Goal: Transaction & Acquisition: Purchase product/service

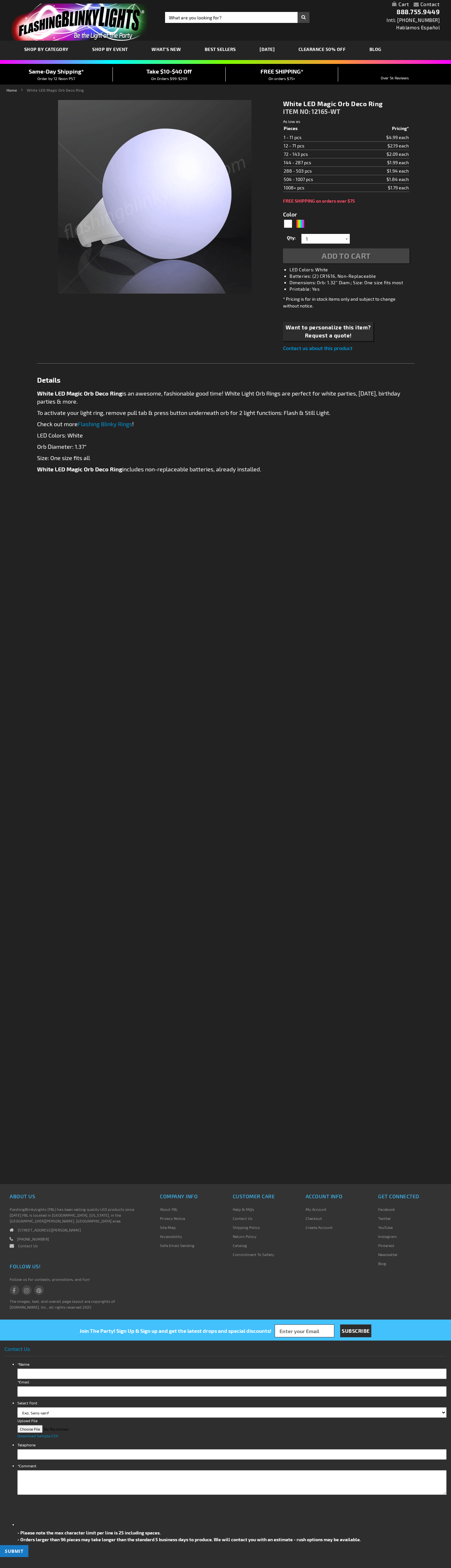
type input "5646"
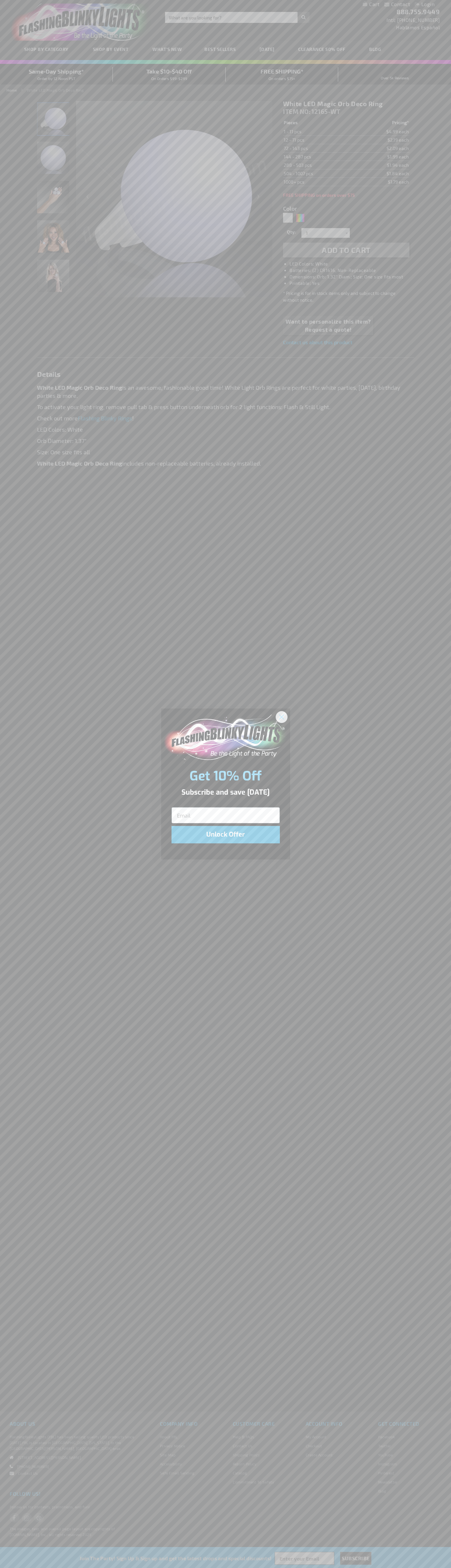
click at [281, 716] on icon "Close dialog" at bounding box center [281, 716] width 4 height 4
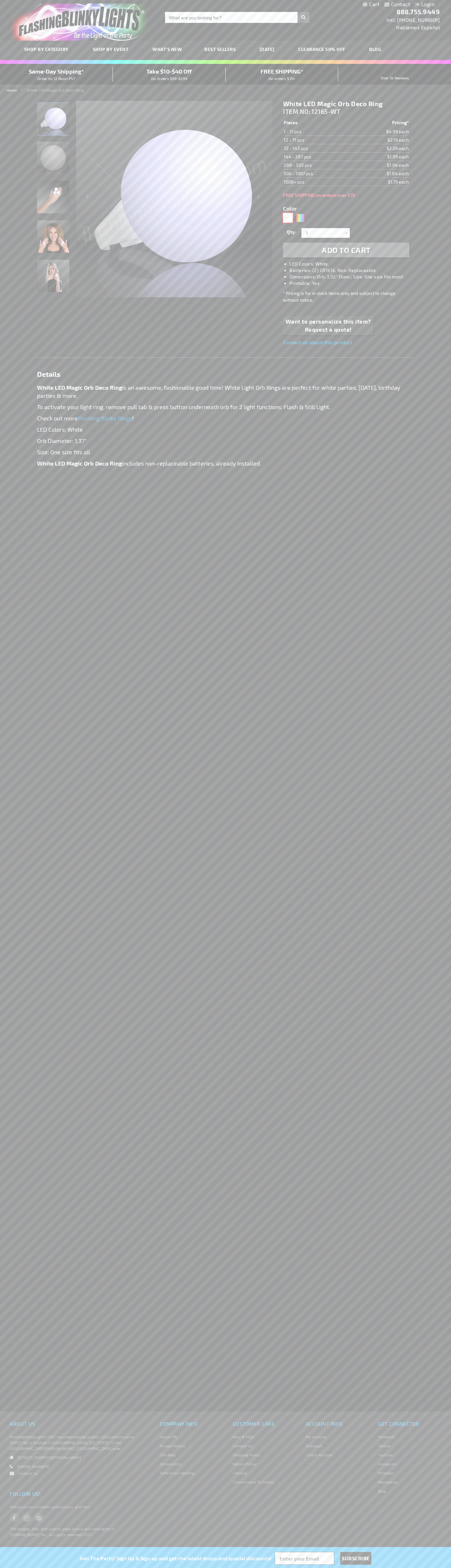
click at [288, 218] on div "White" at bounding box center [288, 218] width 10 height 10
click at [346, 250] on span "Add to Cart" at bounding box center [346, 250] width 49 height 9
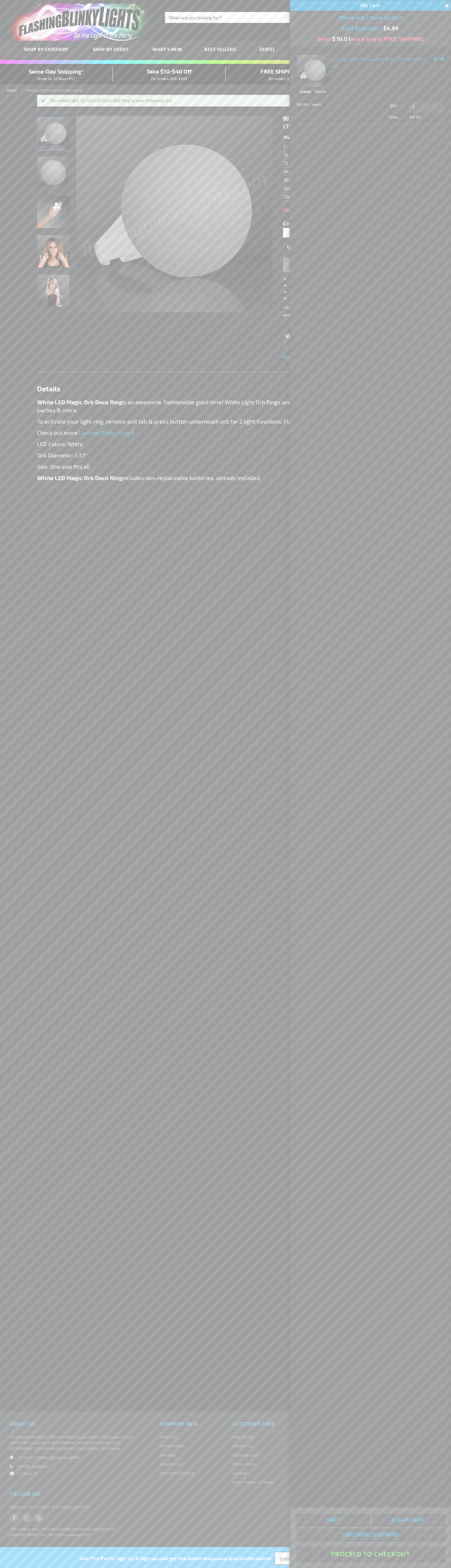
click at [370, 1554] on button "Proceed To Checkout" at bounding box center [370, 1554] width 148 height 14
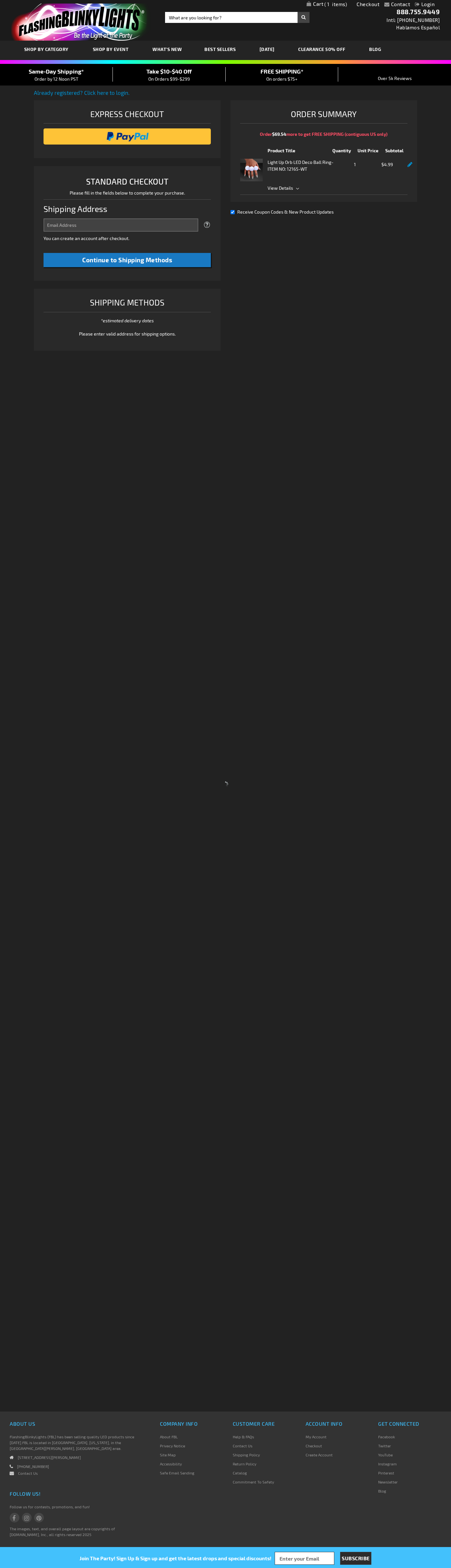
select select "US"
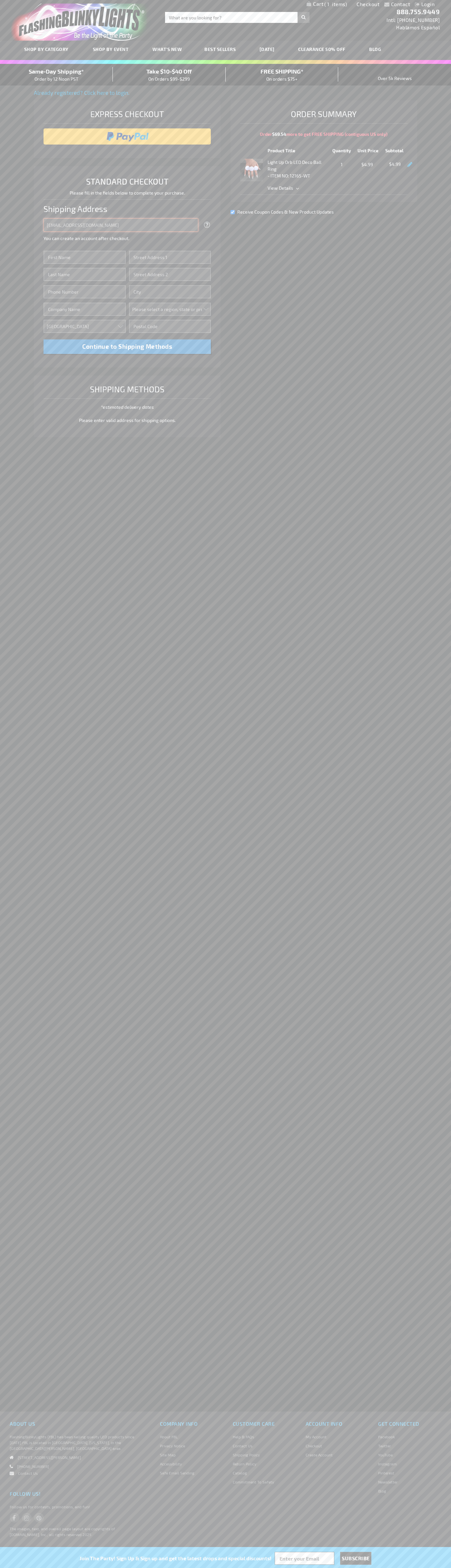
type input "johnsmith005@storebotmail.joonix.net"
type input "John"
type input "4021 Vernon Avenue"
type input "First floor"
type input "st. louis park"
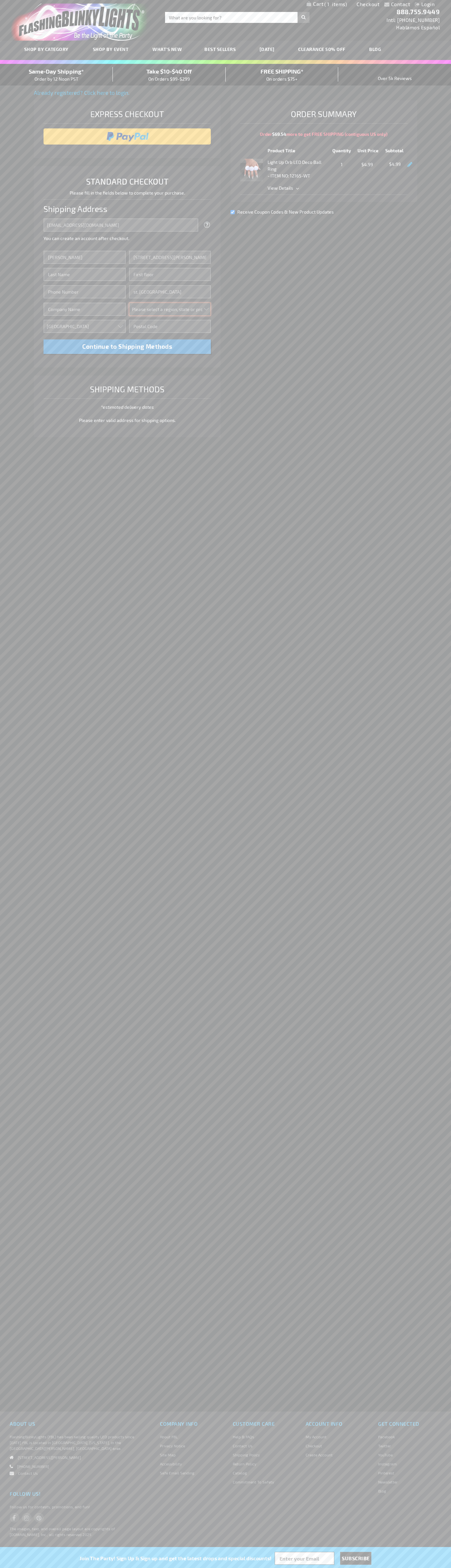
select select "34"
type input "55416"
type input "Smith"
type input "6502530000"
type input "John Smith"
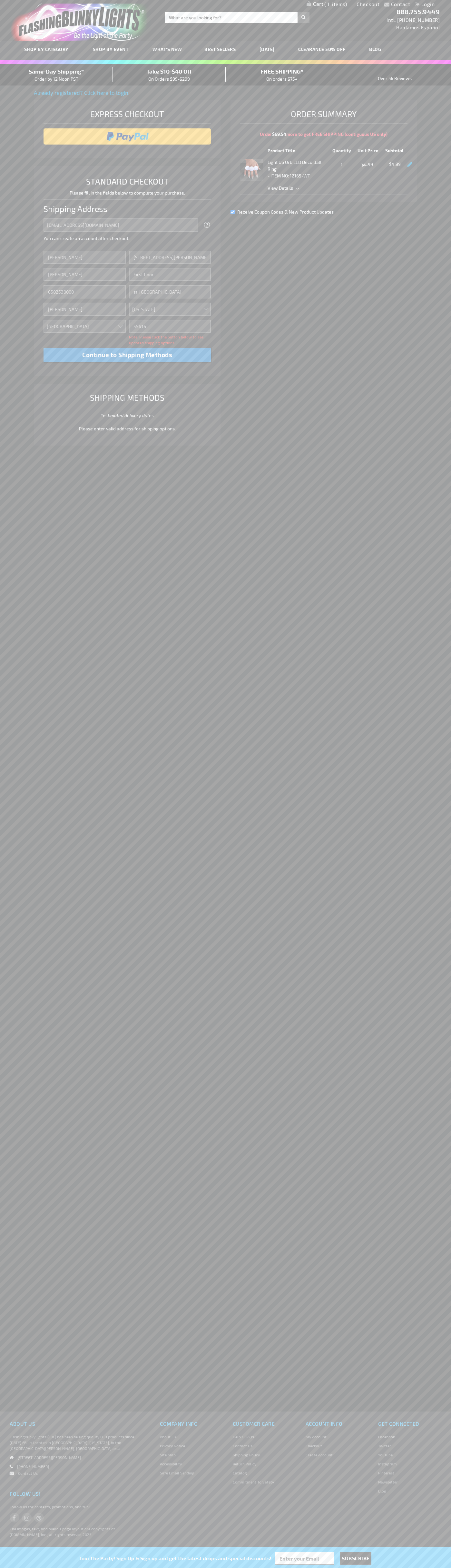
click at [56, 75] on div "Same-Day Shipping* Order by 12 Noon PST" at bounding box center [56, 75] width 113 height 15
click at [128, 136] on input "image" at bounding box center [128, 136] width 161 height 13
